Goal: Find specific page/section: Find specific page/section

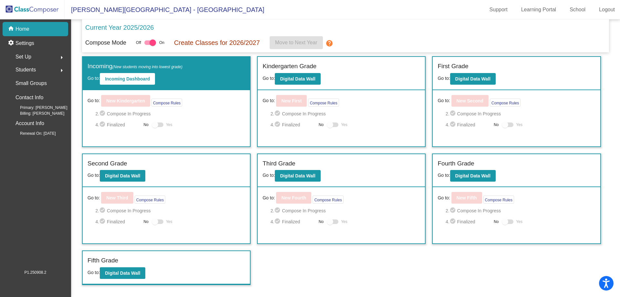
click at [44, 59] on div "Set Up arrow_right" at bounding box center [37, 56] width 62 height 13
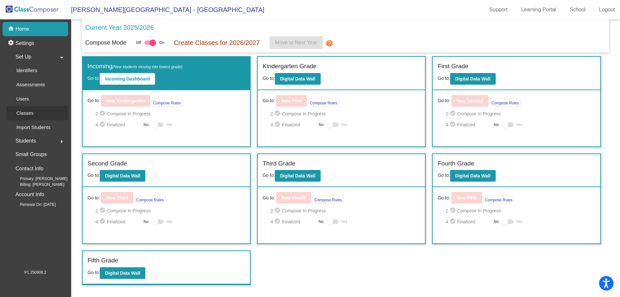
click at [42, 117] on link "Classes" at bounding box center [37, 113] width 62 height 14
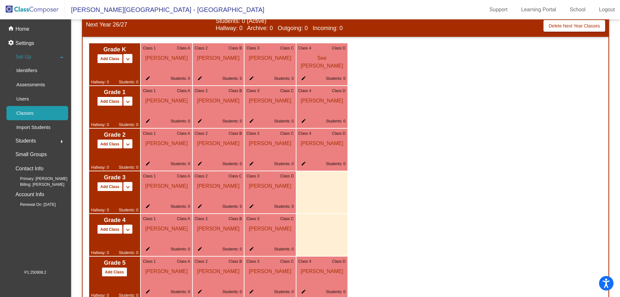
scroll to position [360, 0]
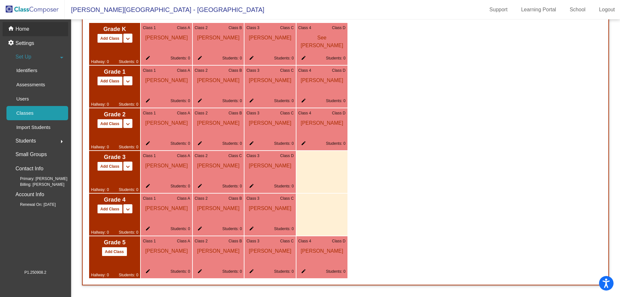
click at [47, 36] on div "home Home" at bounding box center [36, 29] width 66 height 14
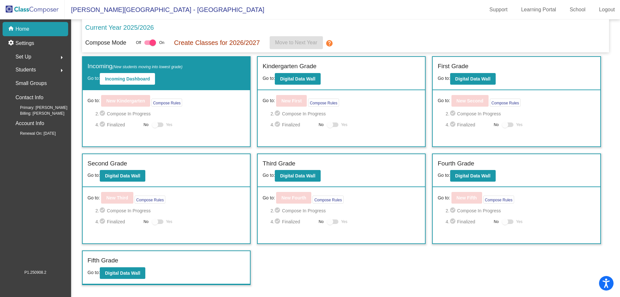
click at [300, 88] on div "Kindergarten Grade Go to: Digital Data Wall" at bounding box center [341, 73] width 167 height 33
click at [301, 83] on button "Digital Data Wall" at bounding box center [298, 79] width 46 height 12
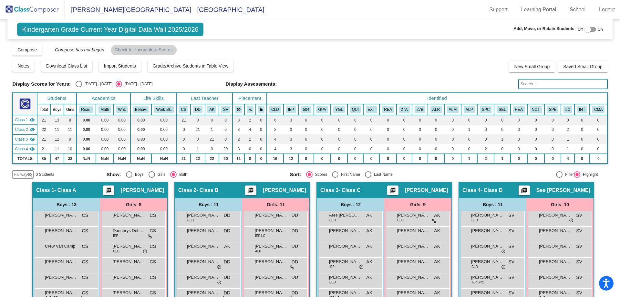
scroll to position [126, 0]
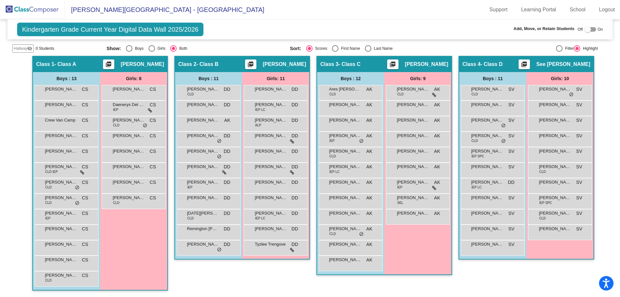
click at [43, 9] on img at bounding box center [32, 9] width 65 height 19
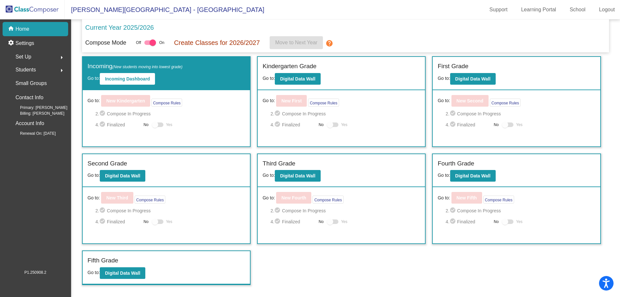
click at [36, 57] on div "Set Up arrow_right" at bounding box center [37, 56] width 62 height 13
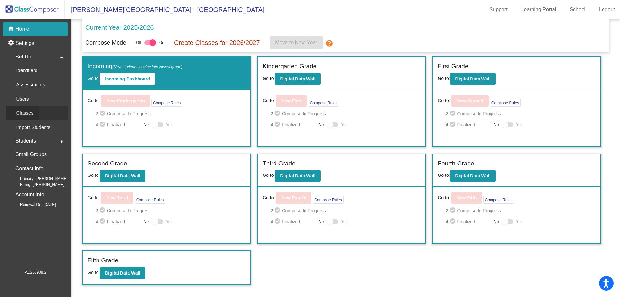
click at [35, 113] on div "Classes" at bounding box center [22, 113] width 32 height 14
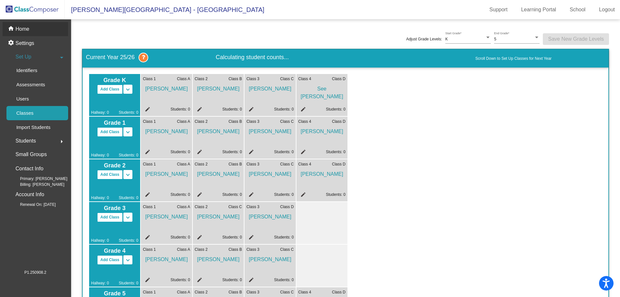
click at [41, 35] on div "home Home" at bounding box center [36, 29] width 66 height 14
